Goal: Information Seeking & Learning: Check status

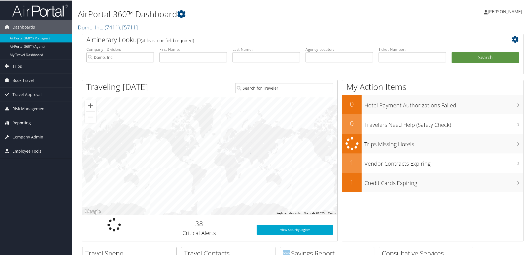
click at [25, 124] on span "Reporting" at bounding box center [21, 123] width 18 height 14
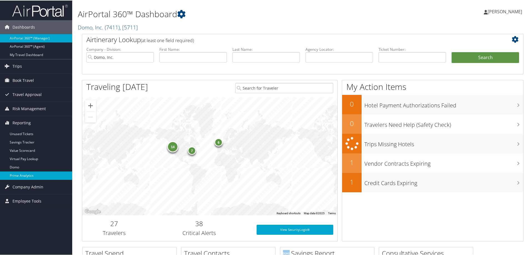
click at [18, 176] on link "Prime Analytics" at bounding box center [36, 175] width 72 height 8
click at [25, 167] on link "Domo" at bounding box center [36, 167] width 72 height 8
click at [288, 13] on h1 "AirPortal 360™ Dashboard" at bounding box center [228, 14] width 300 height 12
click at [21, 174] on link "Prime Analytics" at bounding box center [36, 175] width 72 height 8
click at [29, 185] on span "Company Admin" at bounding box center [27, 187] width 31 height 14
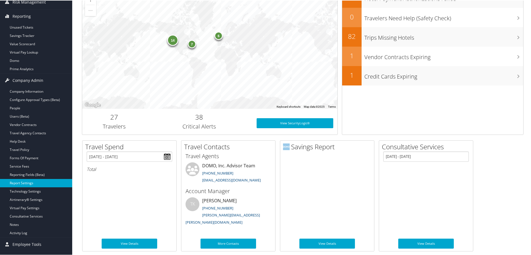
scroll to position [111, 0]
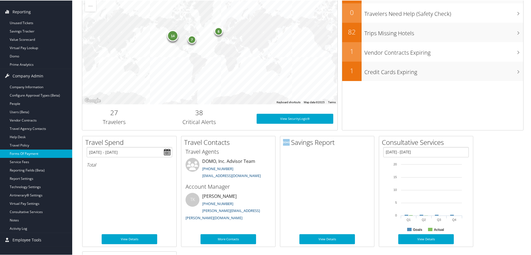
click at [23, 152] on link "Forms Of Payment" at bounding box center [36, 153] width 72 height 8
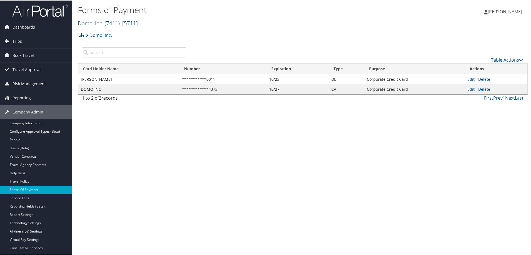
click at [98, 22] on link "Domo, Inc. ( 7411 ) , [ 5711 ]" at bounding box center [108, 22] width 60 height 7
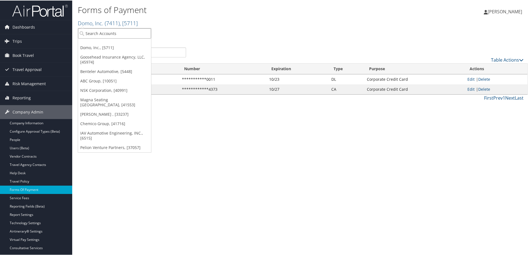
click at [96, 33] on input "search" at bounding box center [114, 33] width 73 height 10
type input "narmco"
click at [112, 41] on div "Narmco Group (2190), [6141]" at bounding box center [114, 43] width 79 height 5
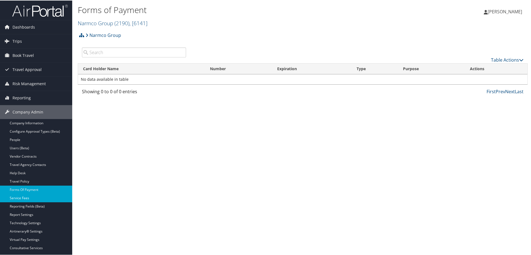
scroll to position [28, 0]
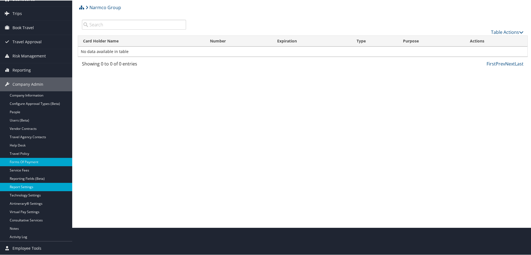
click at [28, 186] on link "Report Settings" at bounding box center [36, 186] width 72 height 8
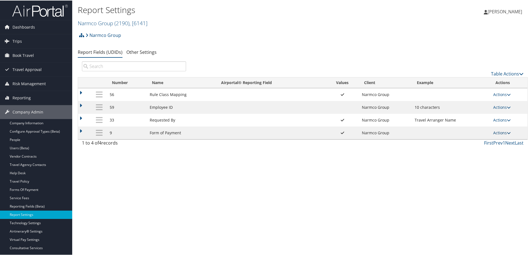
click at [500, 132] on link "Actions" at bounding box center [501, 132] width 17 height 5
click at [466, 139] on link "Update Report Field Values" at bounding box center [478, 140] width 60 height 9
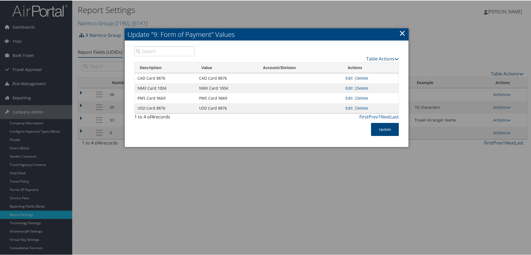
click at [402, 32] on link "×" at bounding box center [402, 32] width 6 height 11
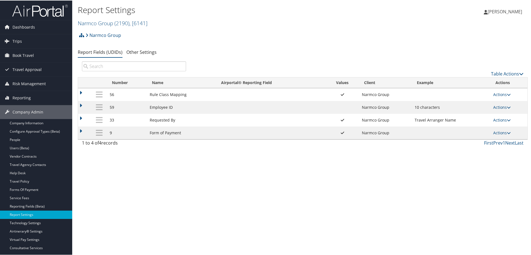
click at [289, 21] on h2 "Narmco Group ( 2190 ) , [ 6141 ]" at bounding box center [228, 21] width 300 height 9
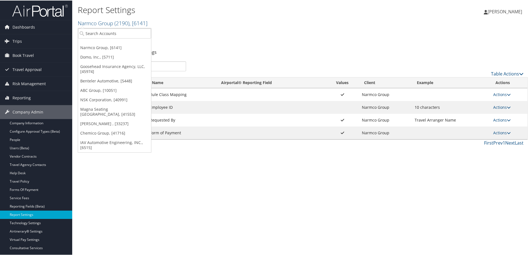
click at [250, 36] on div "Narmco Group Account Structure Narmco Group (2190) ACTIVE Create Child × Create…" at bounding box center [303, 36] width 450 height 15
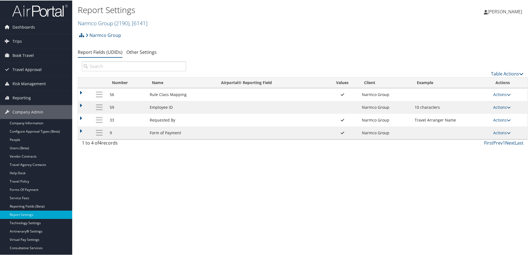
drag, startPoint x: 249, startPoint y: 36, endPoint x: 219, endPoint y: 38, distance: 30.0
click at [219, 38] on div "Narmco Group Account Structure Narmco Group (2190) ACTIVE Create Child × Create…" at bounding box center [303, 36] width 450 height 15
click at [20, 42] on span "Trips" at bounding box center [16, 41] width 9 height 14
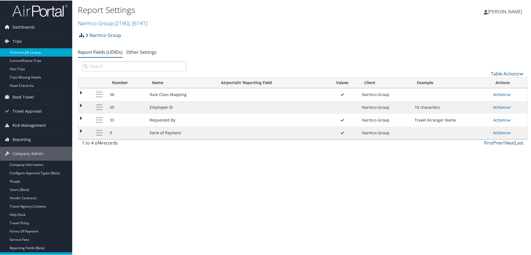
click at [19, 51] on link "Airtinerary® Lookup" at bounding box center [36, 52] width 72 height 8
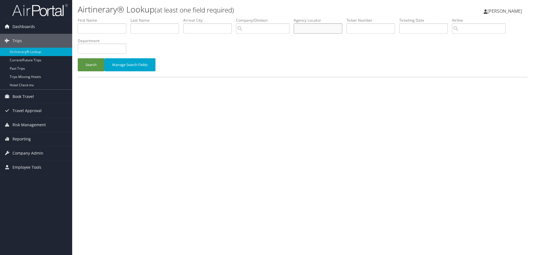
drag, startPoint x: 307, startPoint y: 27, endPoint x: 307, endPoint y: 31, distance: 3.6
click at [307, 27] on input "text" at bounding box center [318, 28] width 49 height 10
paste input "D60M4W"
type input "D60M4W"
click at [86, 64] on button "Search" at bounding box center [91, 64] width 27 height 13
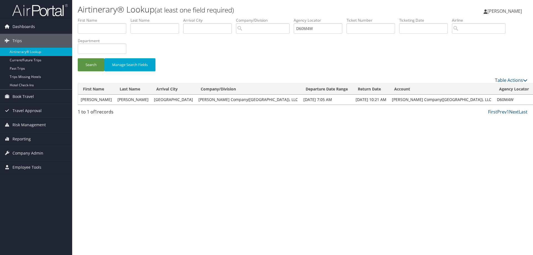
click at [533, 98] on link "View" at bounding box center [541, 99] width 9 height 5
click at [23, 140] on span "Reporting" at bounding box center [21, 139] width 18 height 14
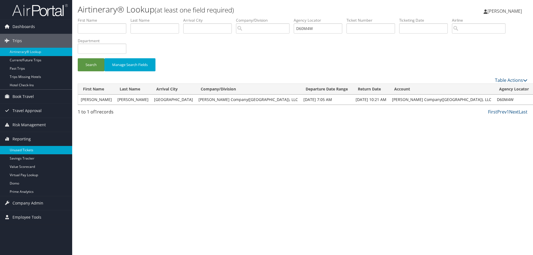
click at [22, 148] on link "Unused Tickets" at bounding box center [36, 150] width 72 height 8
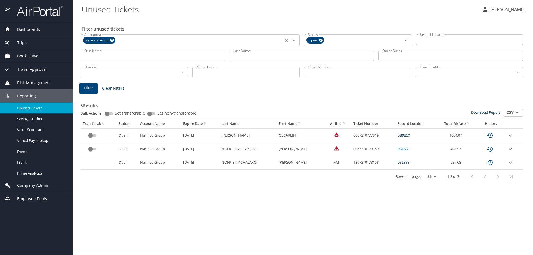
click at [113, 39] on icon at bounding box center [112, 40] width 4 height 6
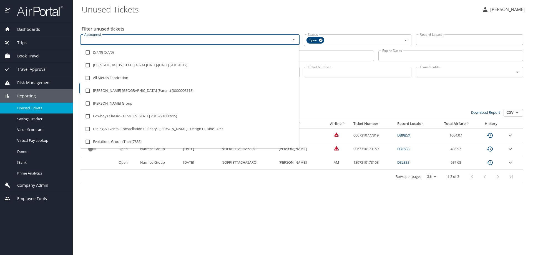
click at [112, 40] on input "Account(s)" at bounding box center [181, 39] width 199 height 7
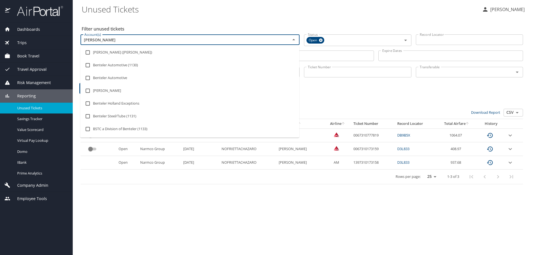
type input "benteler"
click at [89, 67] on input "checkbox" at bounding box center [87, 65] width 11 height 11
checkbox input "true"
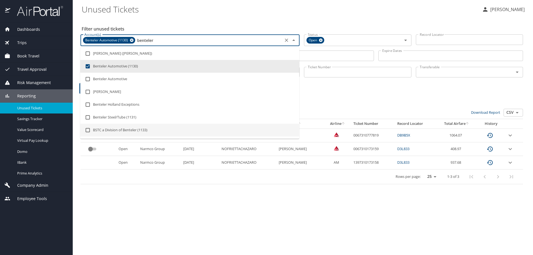
type input "benteler"
click at [330, 101] on h3 "3 Results" at bounding box center [302, 104] width 443 height 10
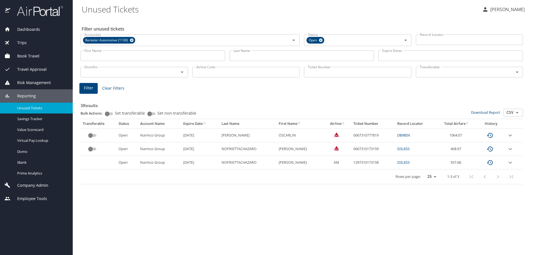
click at [87, 88] on span "Filter" at bounding box center [88, 88] width 9 height 7
